Goal: Task Accomplishment & Management: Complete application form

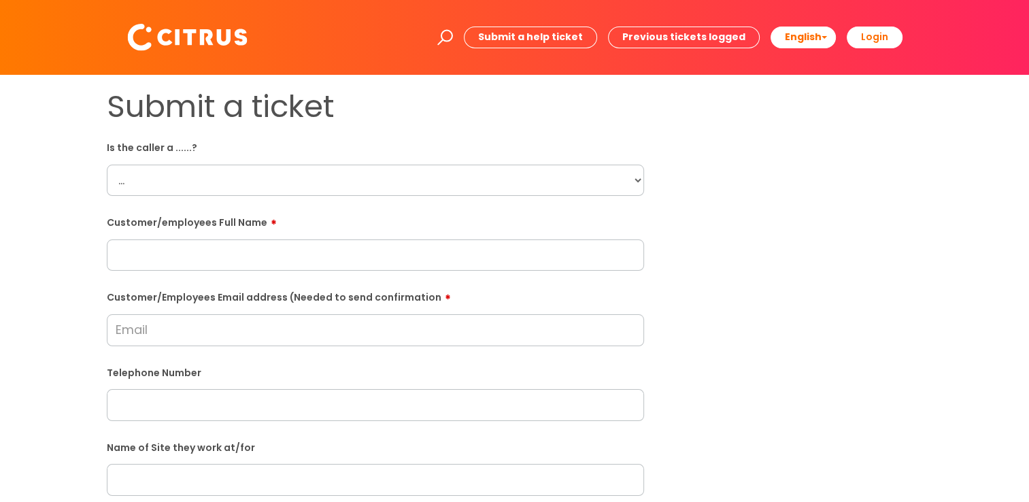
click at [177, 195] on select "... Citrus Customer Citrus Employee [DEMOGRAPHIC_DATA] Supplier" at bounding box center [375, 180] width 537 height 31
select select "Citrus Employee"
click at [107, 165] on select "... Citrus Customer Citrus Employee [DEMOGRAPHIC_DATA] Supplier" at bounding box center [375, 180] width 537 height 31
click at [201, 254] on input "text" at bounding box center [375, 254] width 537 height 31
click at [341, 255] on input "text" at bounding box center [375, 254] width 537 height 31
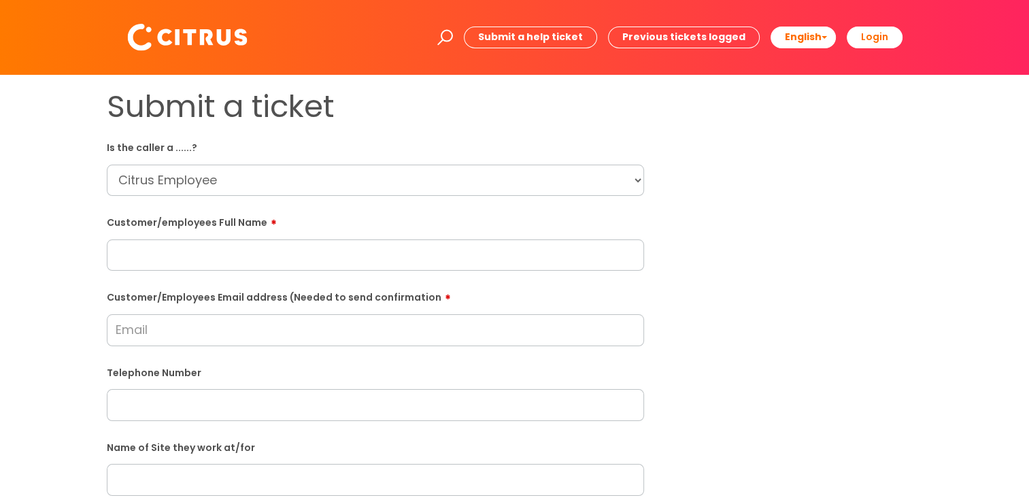
paste input "Daize Fousa"
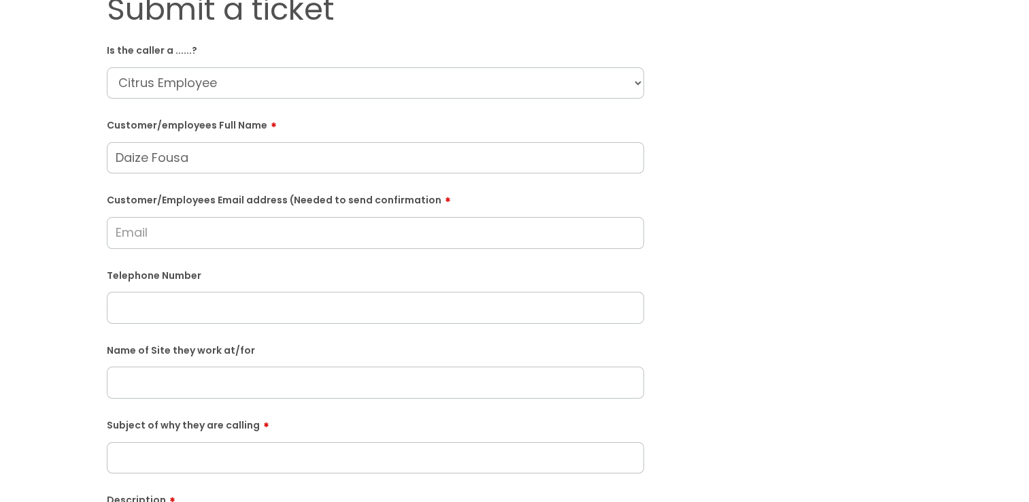
scroll to position [136, 0]
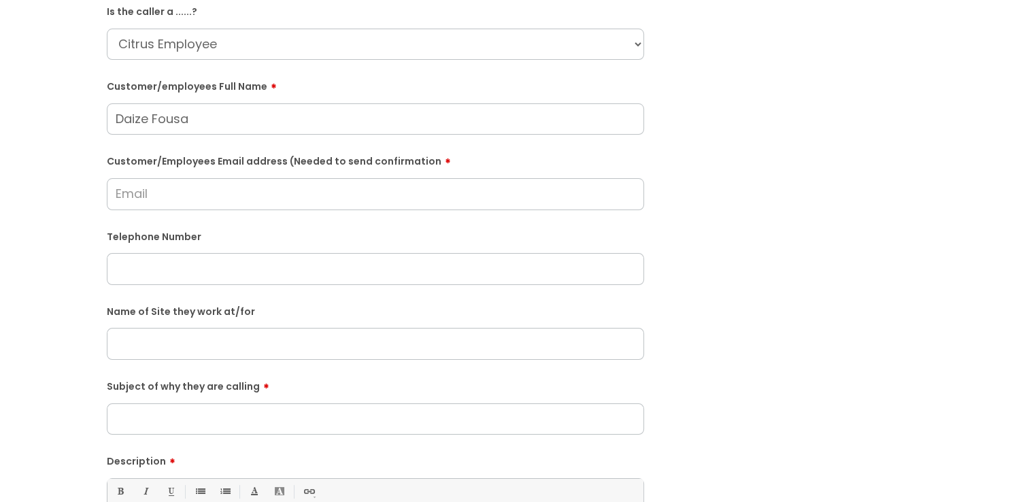
type input "Daize Fousa"
click at [224, 201] on input "Customer/Employees Email address (Needed to send confirmation" at bounding box center [375, 193] width 537 height 31
click at [131, 203] on input "Customer/Employees Email address (Needed to send confirmation" at bounding box center [375, 193] width 537 height 31
paste input ": [EMAIL_ADDRESS][DOMAIN_NAME]"
drag, startPoint x: 124, startPoint y: 195, endPoint x: 107, endPoint y: 195, distance: 17.7
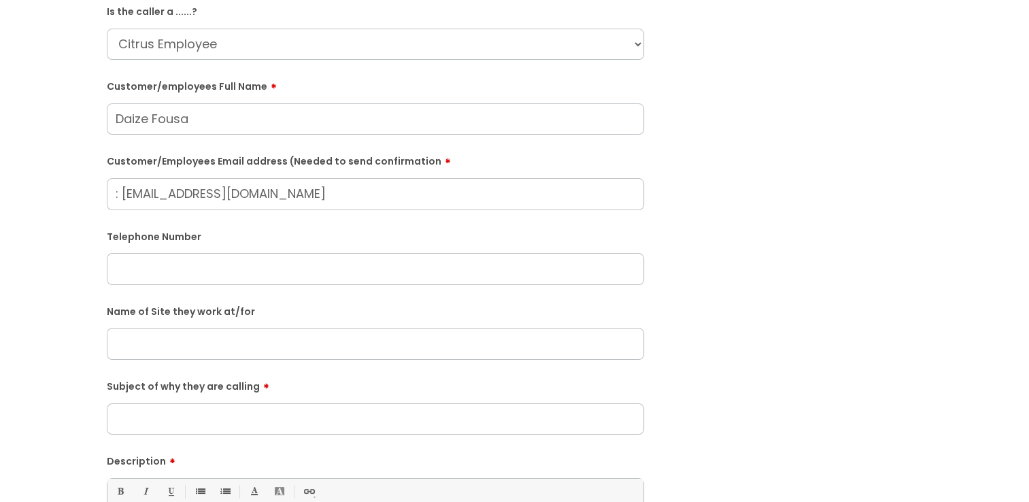
click at [107, 195] on input ": [EMAIL_ADDRESS][DOMAIN_NAME]" at bounding box center [375, 193] width 537 height 31
type input "[EMAIL_ADDRESS][DOMAIN_NAME]"
click at [153, 285] on form "Is the caller a ......? ... Citrus Customer Citrus Employee [DEMOGRAPHIC_DATA] …" at bounding box center [375, 357] width 537 height 714
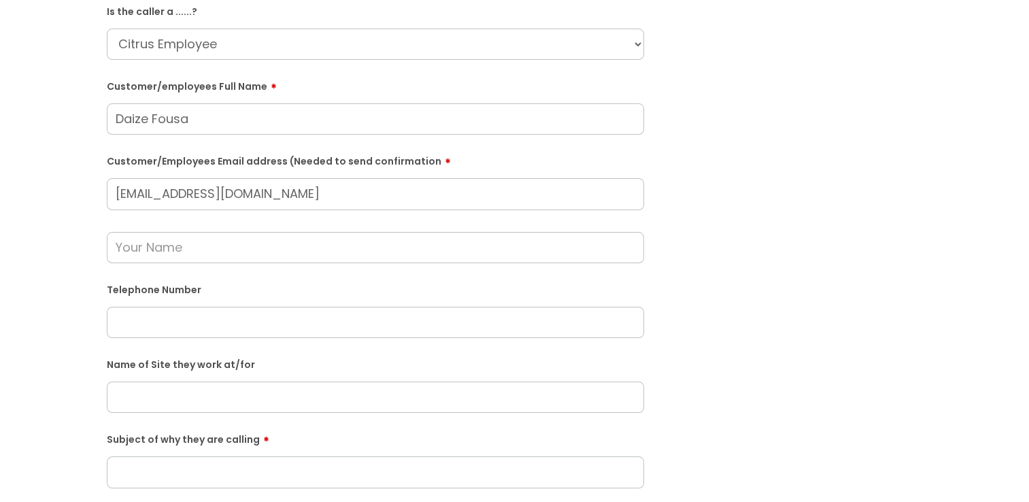
drag, startPoint x: 151, startPoint y: 236, endPoint x: 162, endPoint y: 267, distance: 33.1
click at [151, 236] on input "text" at bounding box center [375, 247] width 537 height 31
click at [163, 303] on div "Telephone Number" at bounding box center [375, 308] width 537 height 60
click at [161, 312] on input "text" at bounding box center [375, 322] width 537 height 31
paste input "07961166226"
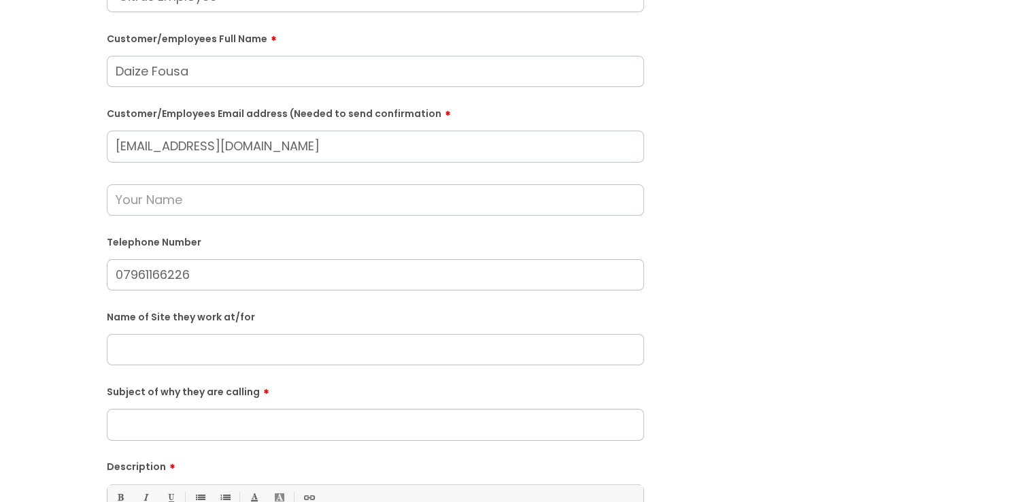
scroll to position [272, 0]
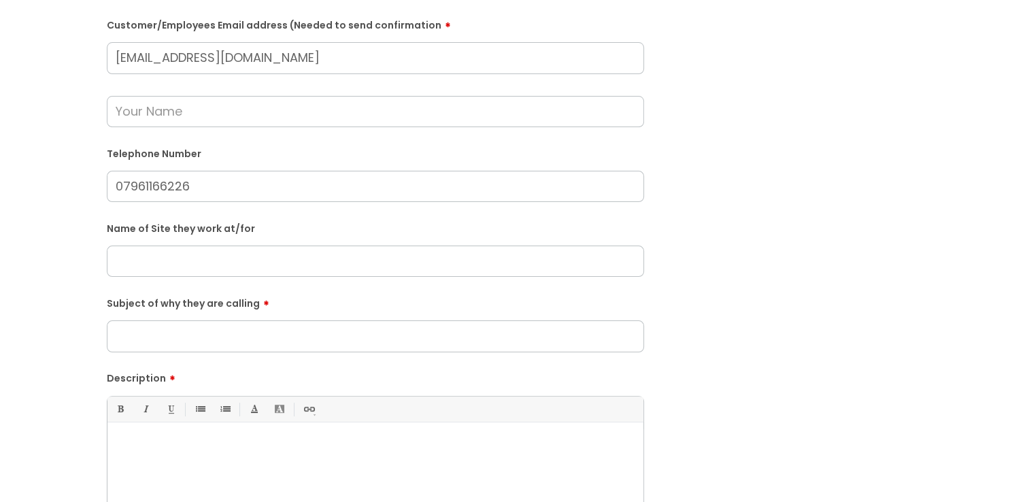
type input "07961166226"
click at [171, 266] on input "text" at bounding box center [375, 261] width 537 height 31
click at [163, 336] on input "Subject of why they are calling" at bounding box center [375, 335] width 537 height 31
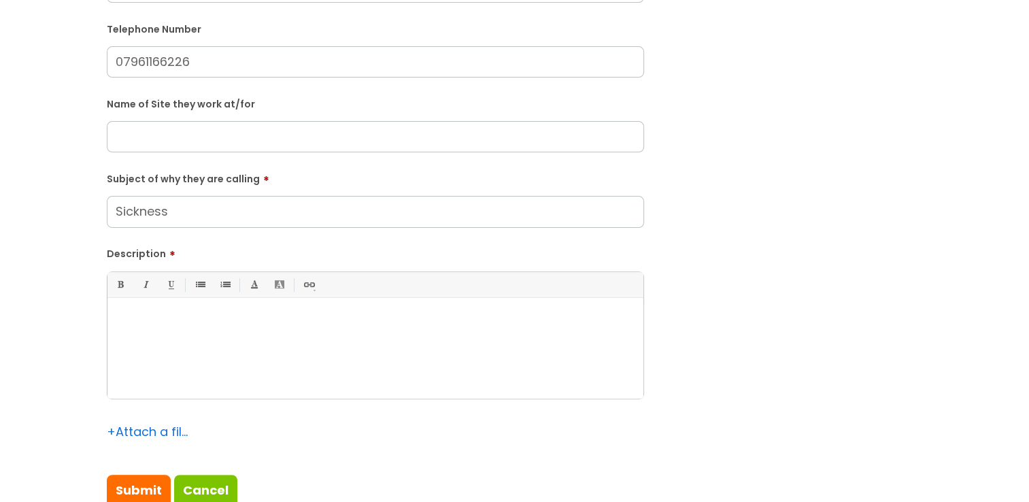
scroll to position [408, 0]
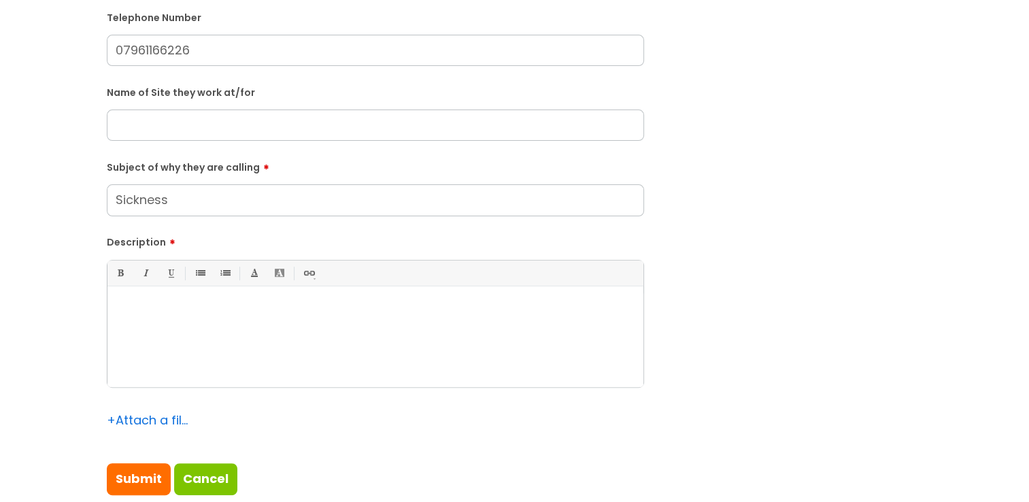
type input "Sickness"
click at [158, 129] on input "text" at bounding box center [375, 125] width 537 height 31
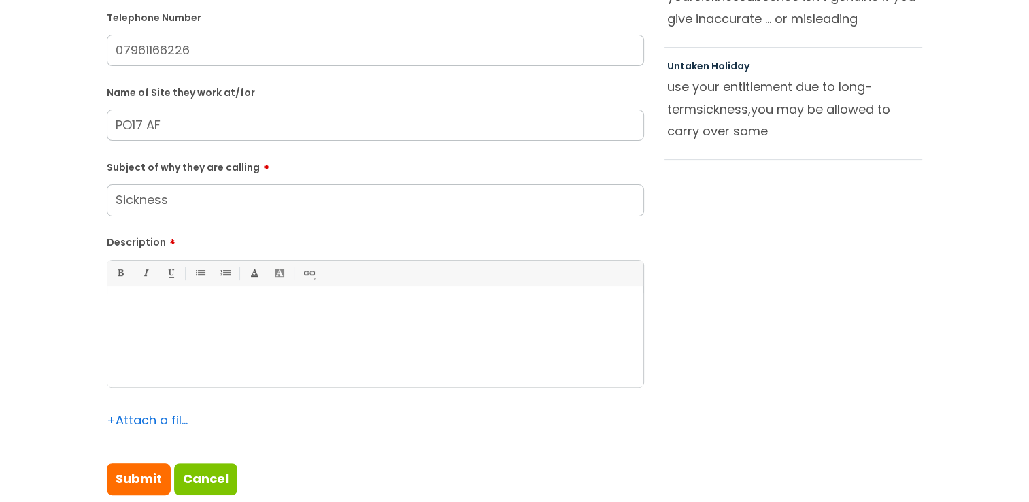
type input "PO17 AF"
drag, startPoint x: 212, startPoint y: 208, endPoint x: -3, endPoint y: 166, distance: 219.0
click at [194, 341] on div at bounding box center [375, 340] width 536 height 94
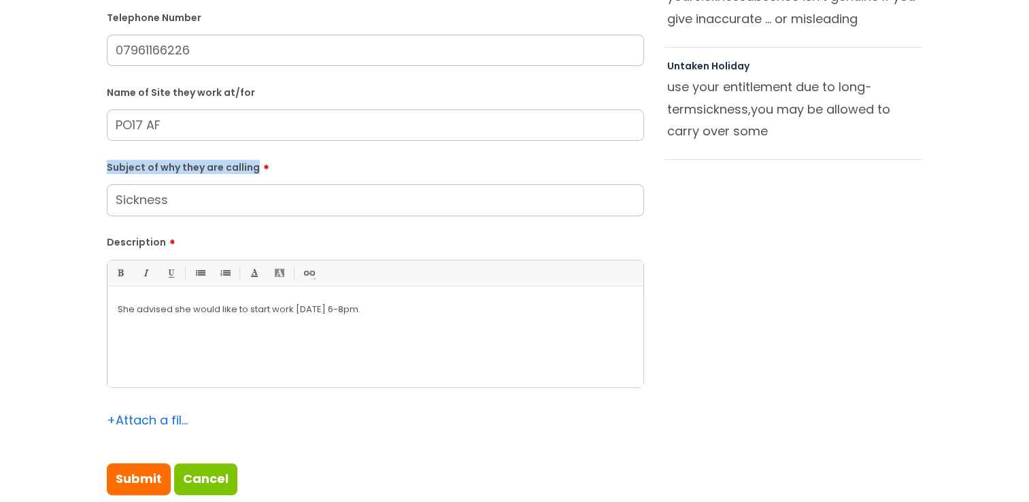
drag, startPoint x: 199, startPoint y: 182, endPoint x: -35, endPoint y: 168, distance: 233.7
drag, startPoint x: -35, startPoint y: 168, endPoint x: 165, endPoint y: 212, distance: 204.7
click at [165, 212] on form "Is the caller a ......? ... Citrus Customer Citrus Employee Contractor Supplier…" at bounding box center [375, 111] width 537 height 767
drag, startPoint x: 179, startPoint y: 210, endPoint x: 18, endPoint y: 222, distance: 161.0
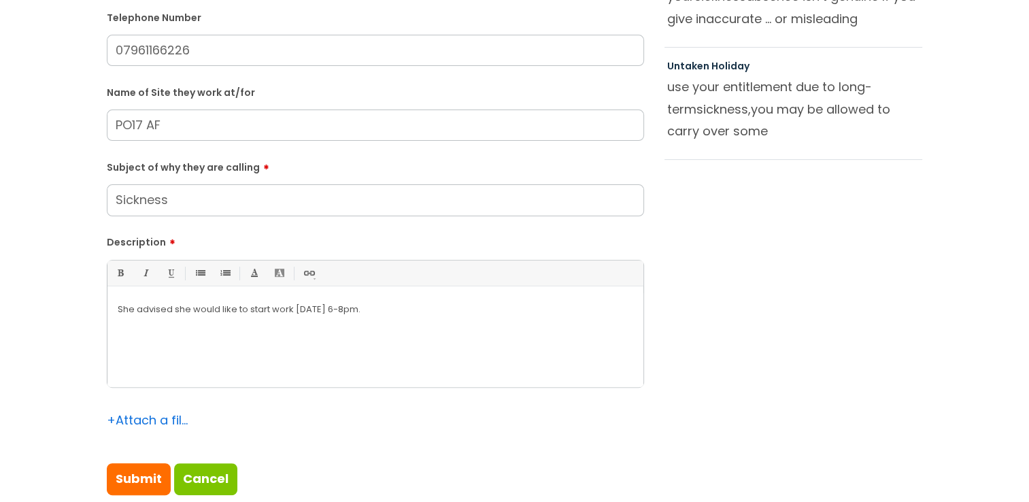
click at [18, 222] on div "Submit a ticket Is the caller a ......? ... Citrus Customer Citrus Employee Con…" at bounding box center [515, 98] width 1002 height 837
drag, startPoint x: 199, startPoint y: 212, endPoint x: 169, endPoint y: 204, distance: 31.0
click at [169, 204] on input "Subject of why they are calling" at bounding box center [375, 199] width 537 height 31
click at [174, 194] on input "Subject of why they are calling" at bounding box center [375, 199] width 537 height 31
type input "W"
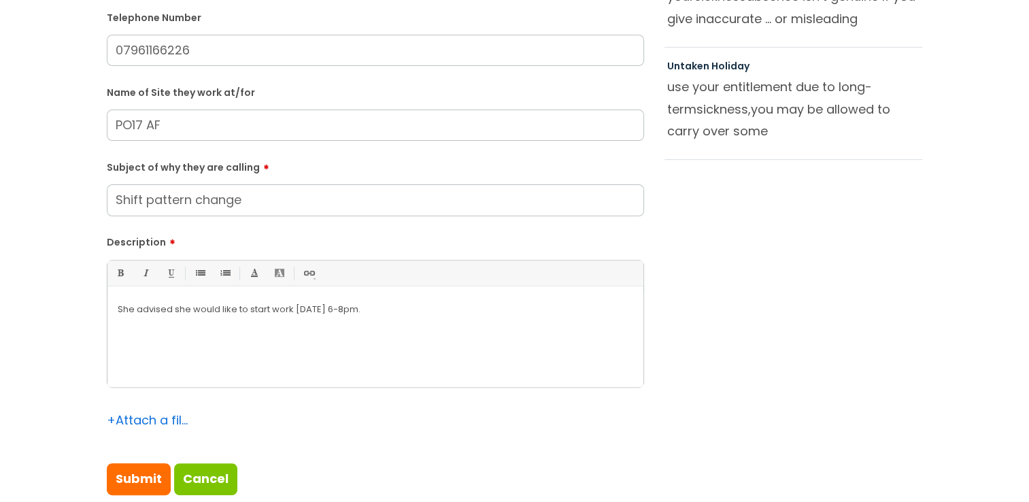
type input "Shift pattern change"
click at [922, 214] on div "Submit a ticket Is the caller a ......? ... Citrus Customer Citrus Employee Con…" at bounding box center [515, 98] width 837 height 837
click at [156, 481] on input "Submit" at bounding box center [139, 478] width 64 height 31
type input "Please Wait..."
